Goal: Navigation & Orientation: Find specific page/section

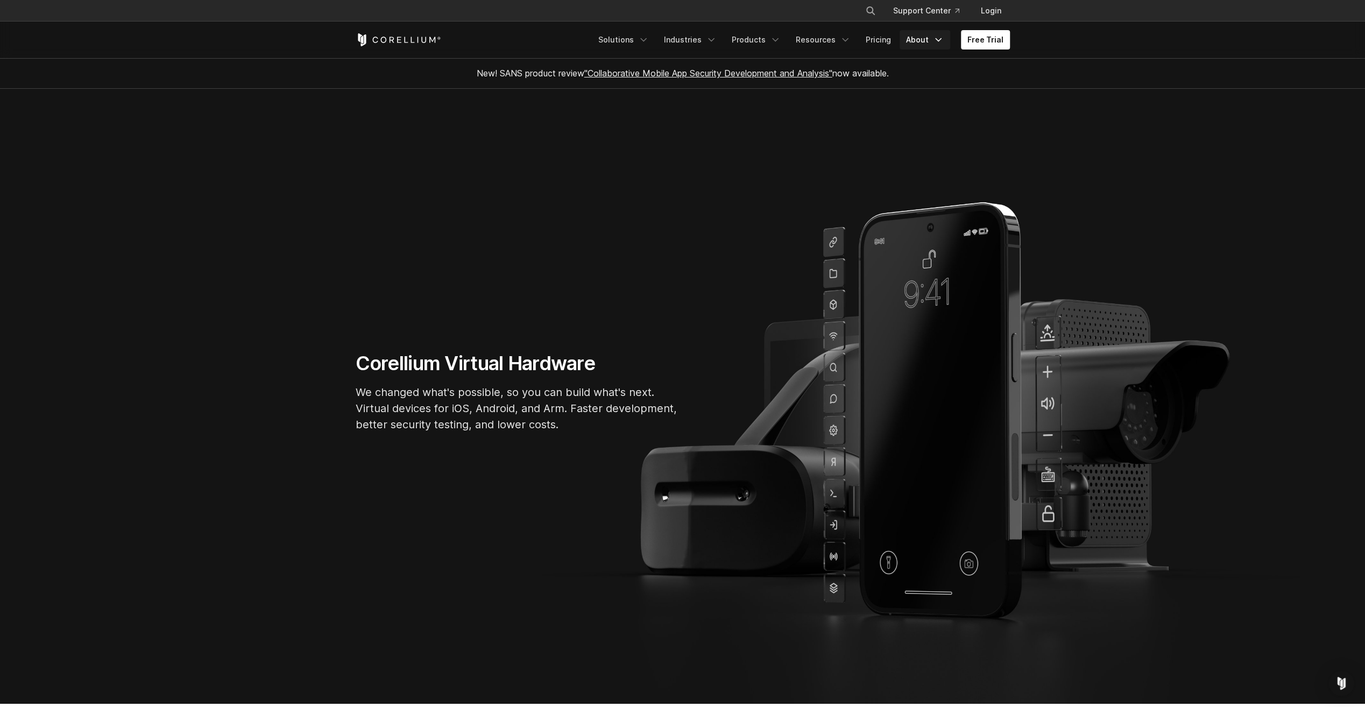
click at [919, 37] on link "About" at bounding box center [925, 39] width 51 height 19
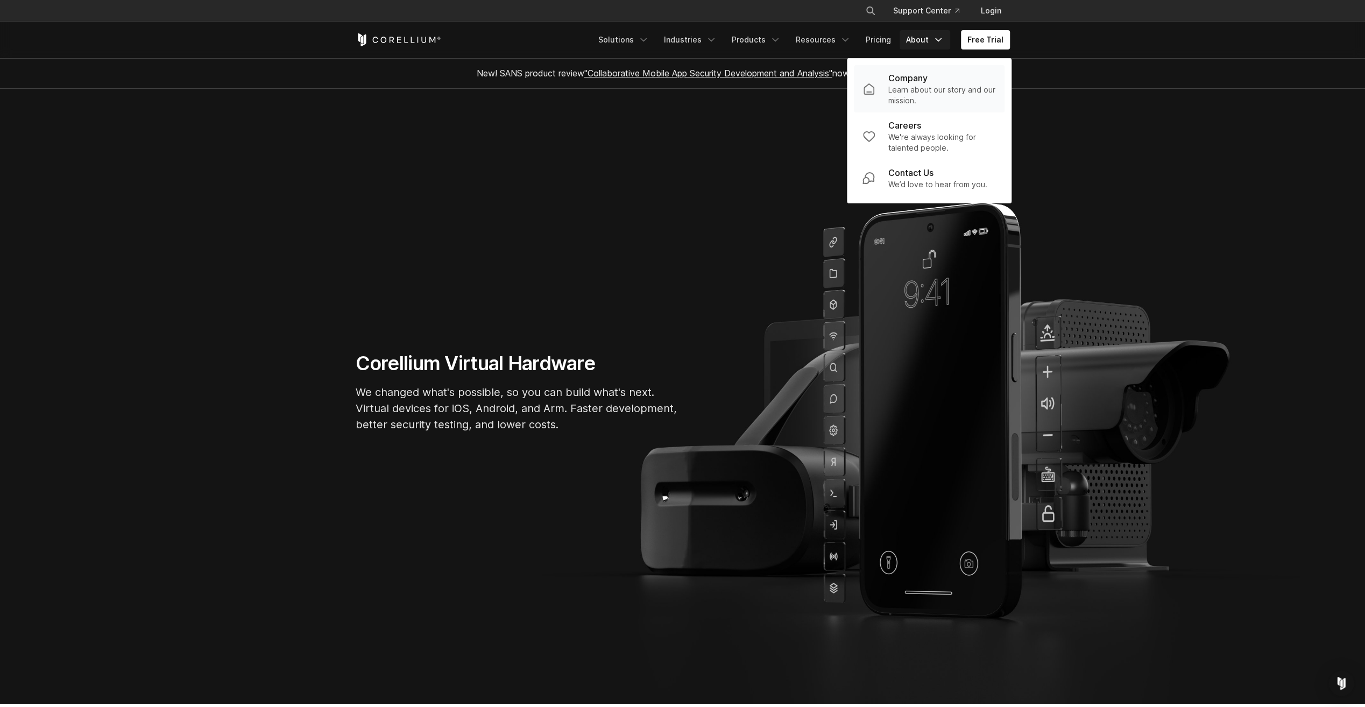
click at [914, 80] on p "Company" at bounding box center [908, 78] width 39 height 13
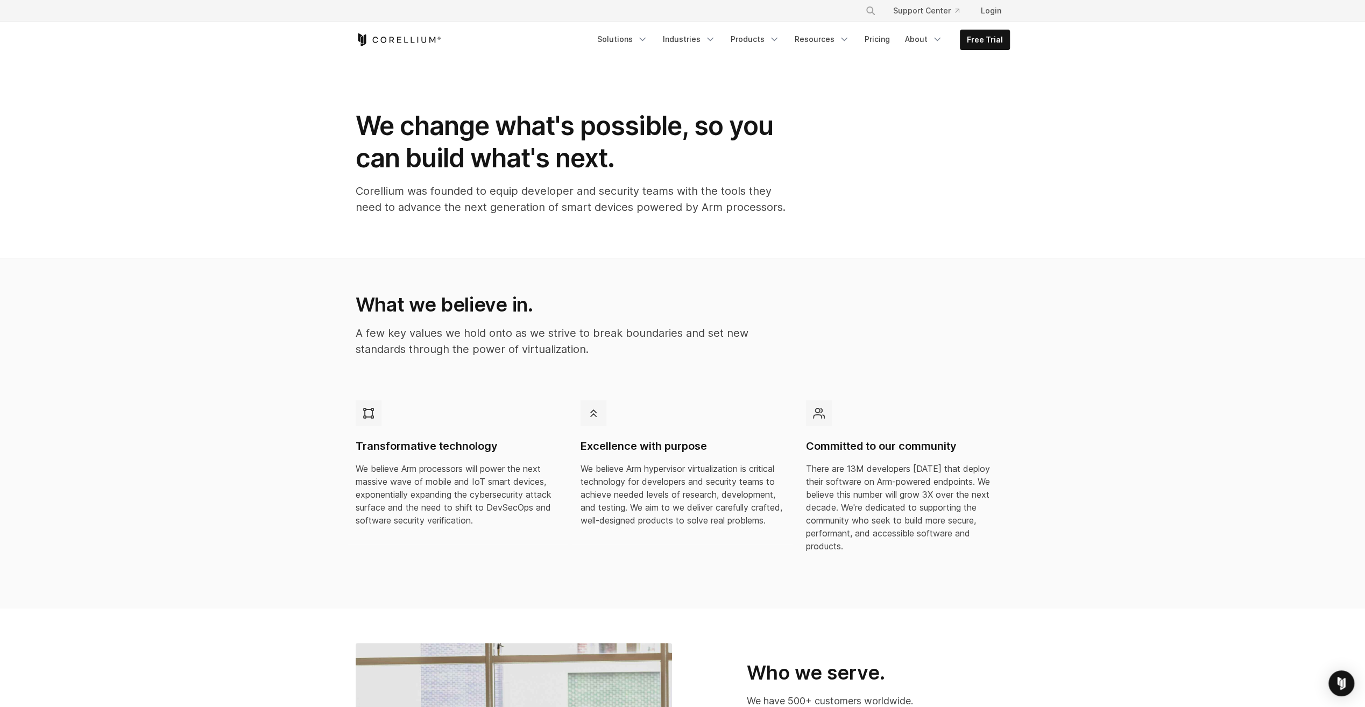
click at [844, 58] on div "Free Trial Solutions" at bounding box center [683, 40] width 654 height 37
